Goal: Task Accomplishment & Management: Manage account settings

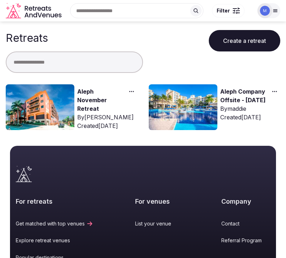
click at [101, 90] on link "Aleph November Retreat" at bounding box center [100, 100] width 47 height 26
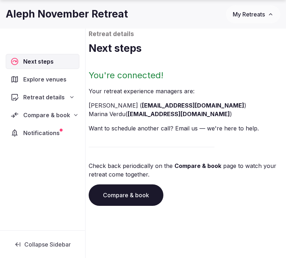
scroll to position [42, 0]
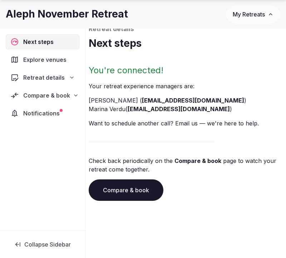
click at [34, 75] on span "Retreat details" at bounding box center [43, 77] width 41 height 9
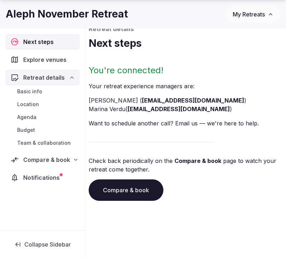
click at [42, 154] on div "Compare & book" at bounding box center [43, 159] width 74 height 15
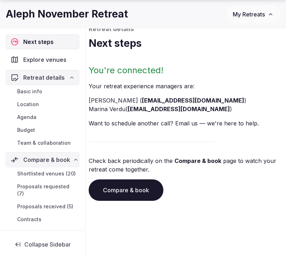
scroll to position [26, 0]
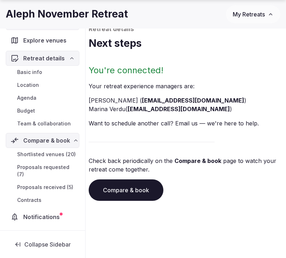
click at [44, 184] on span "Proposals received (5)" at bounding box center [45, 187] width 56 height 7
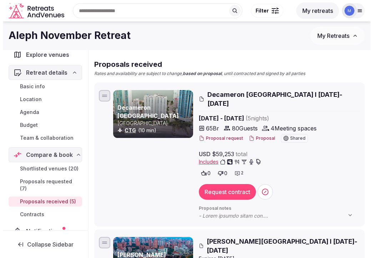
scroll to position [36, 0]
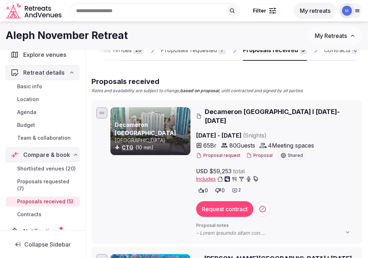
click at [229, 111] on span "Decameron [GEOGRAPHIC_DATA] I [DATE]-[DATE]" at bounding box center [281, 116] width 153 height 18
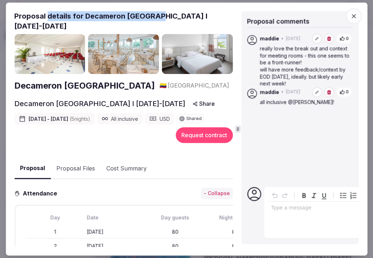
drag, startPoint x: 159, startPoint y: 15, endPoint x: 46, endPoint y: 14, distance: 113.3
click at [46, 14] on h2 "Proposal details for Decameron [GEOGRAPHIC_DATA] I [DATE]-[DATE]" at bounding box center [123, 21] width 219 height 20
click at [86, 17] on h2 "Proposal details for Decameron [GEOGRAPHIC_DATA] I [DATE]-[DATE]" at bounding box center [123, 21] width 219 height 20
copy h2 "Decameron Cartagen"
click at [161, 17] on h2 "Proposal details for Decameron [GEOGRAPHIC_DATA] I [DATE]-[DATE]" at bounding box center [123, 21] width 219 height 20
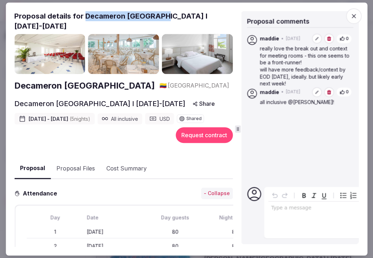
copy h2 "Decameron [GEOGRAPHIC_DATA]"
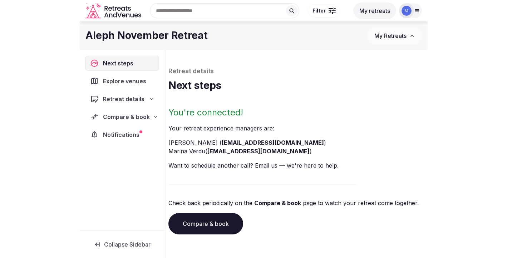
scroll to position [34, 0]
